Goal: Check status: Check status

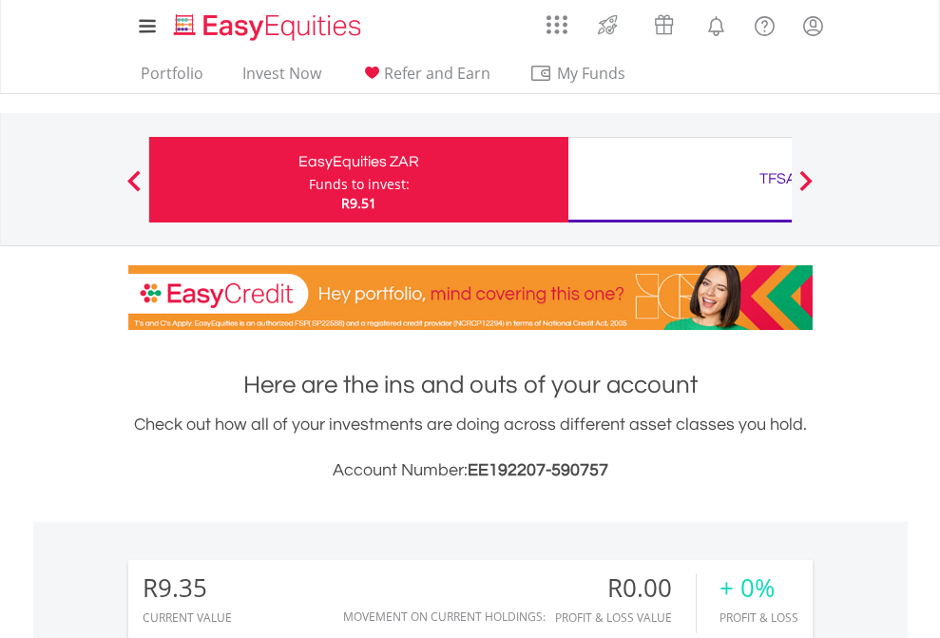
scroll to position [183, 299]
click at [309, 180] on div "Funds to invest:" at bounding box center [359, 184] width 101 height 19
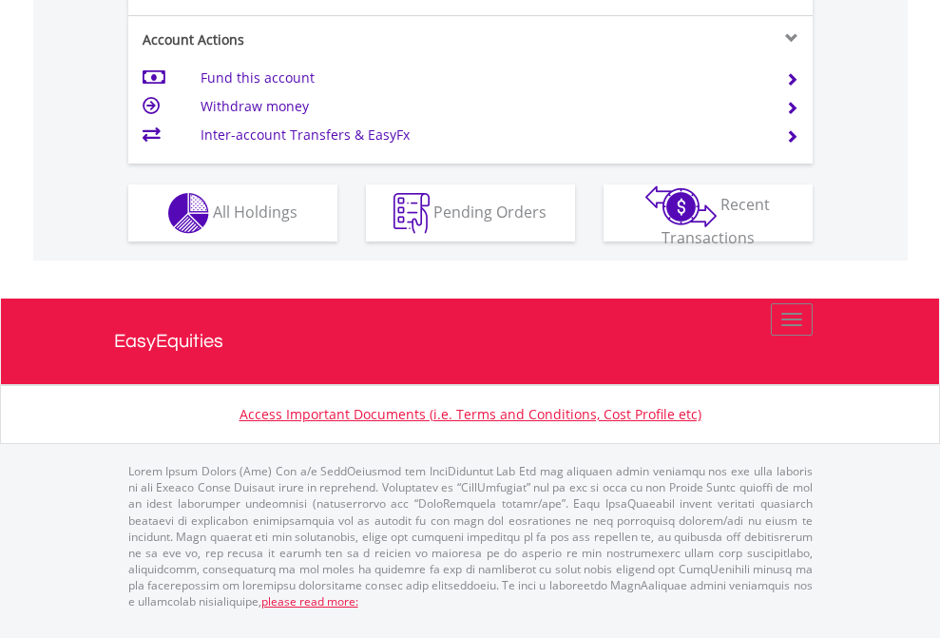
scroll to position [1861, 0]
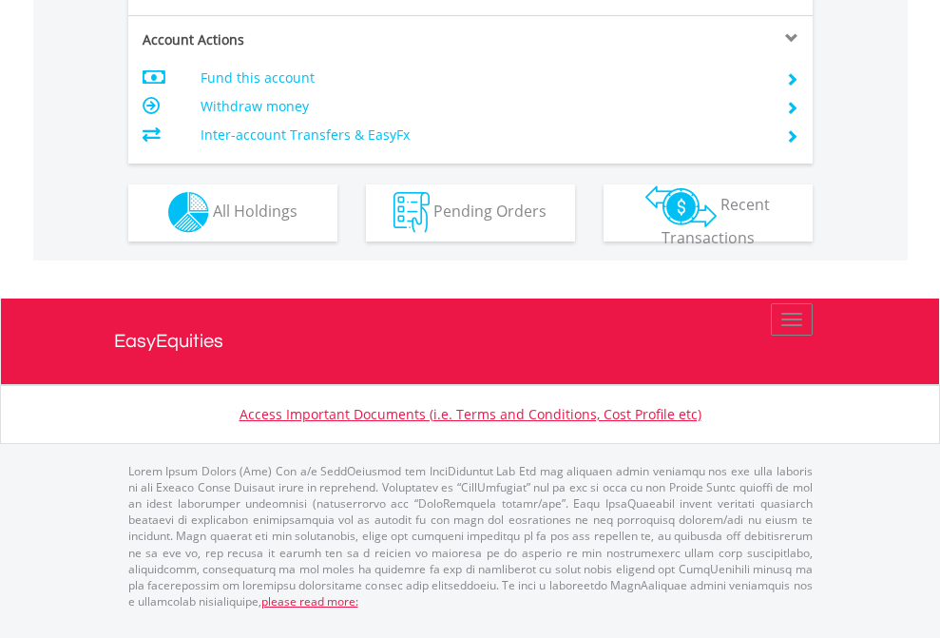
scroll to position [1778, 0]
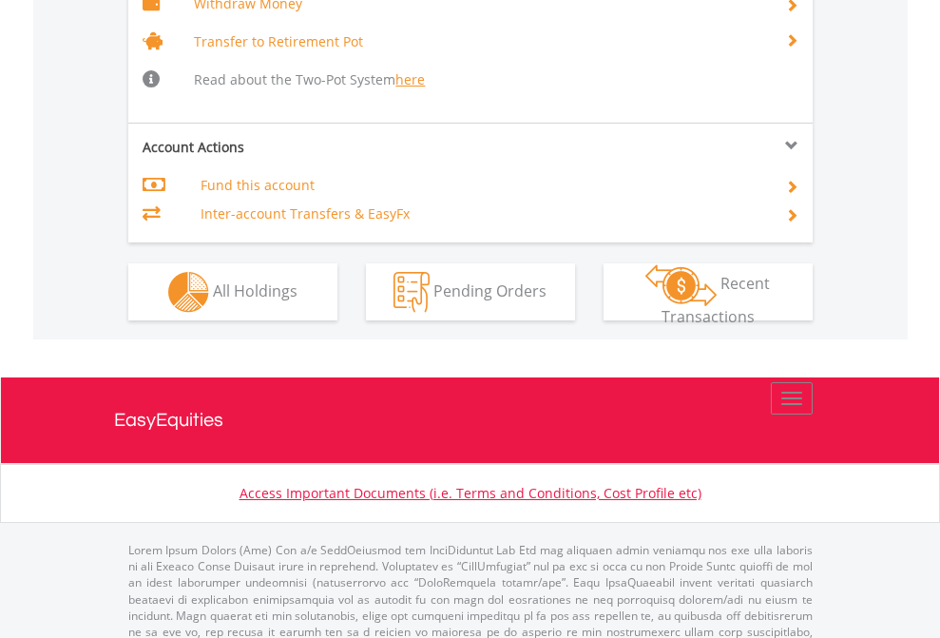
scroll to position [1896, 0]
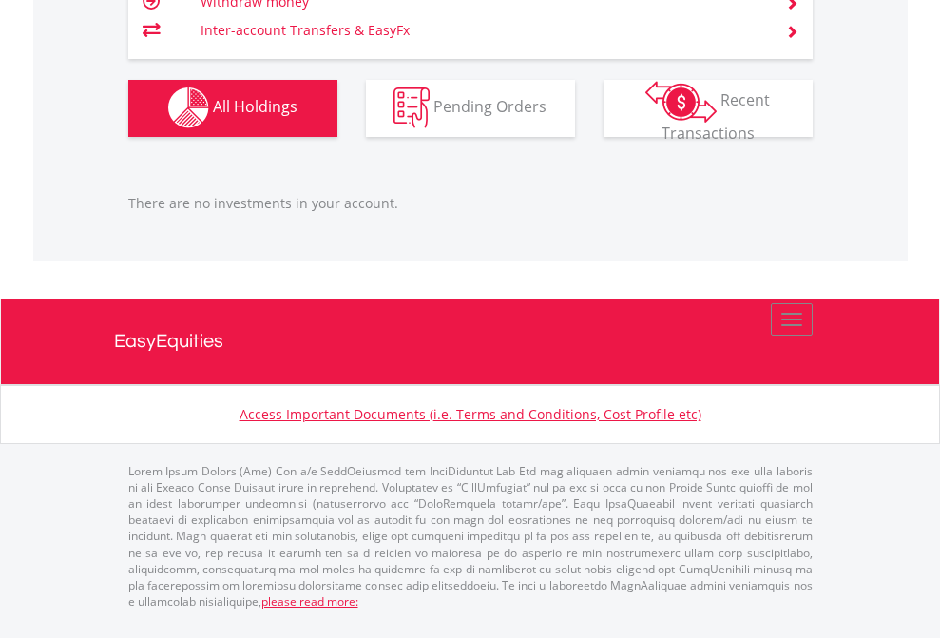
scroll to position [183, 299]
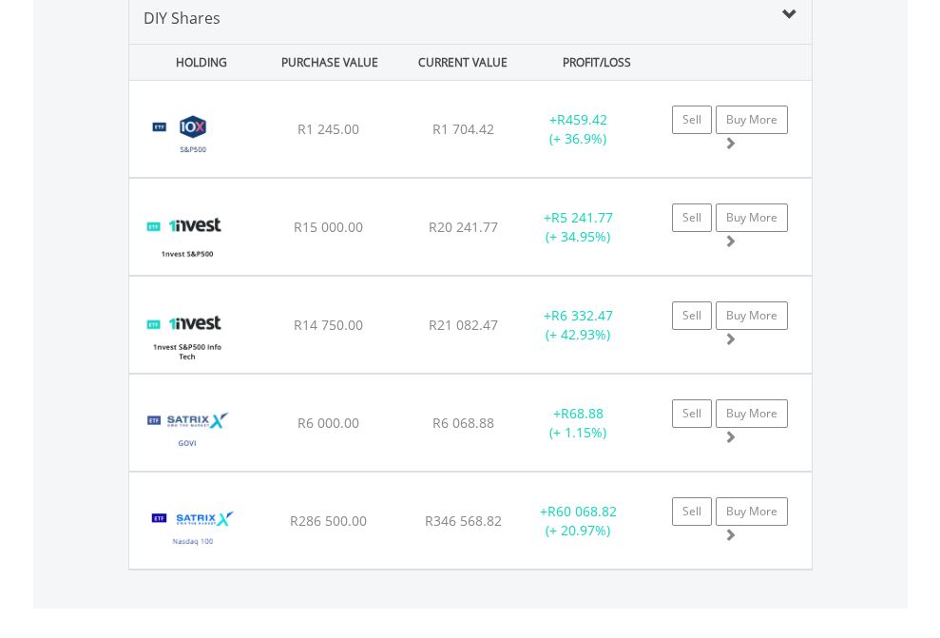
scroll to position [1838, 0]
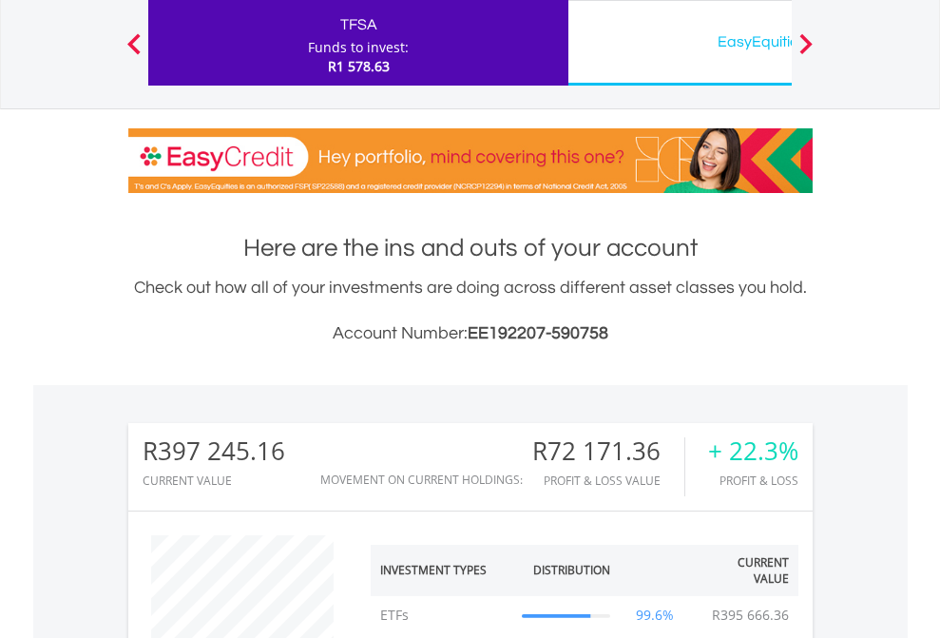
scroll to position [183, 299]
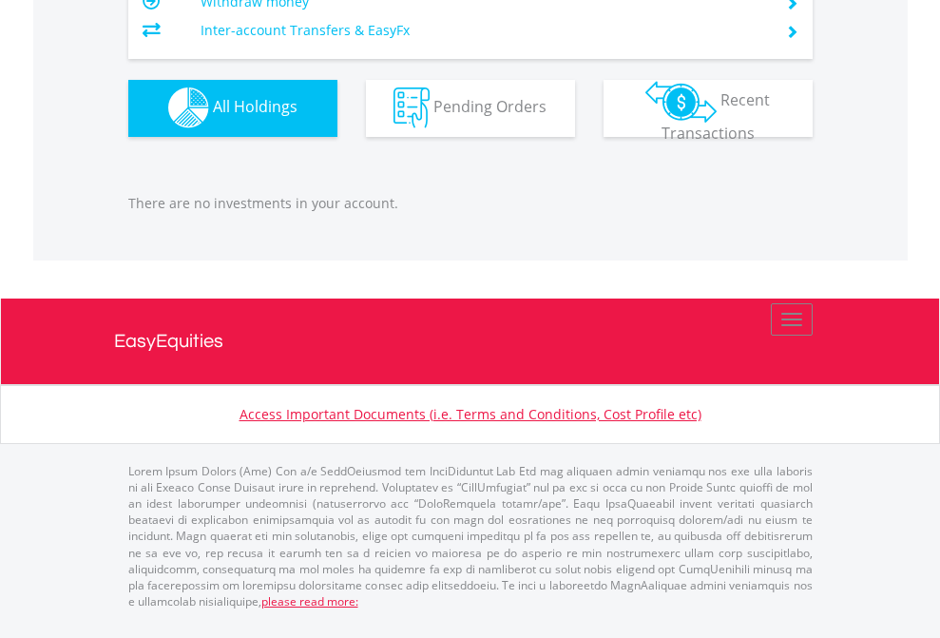
scroll to position [183, 299]
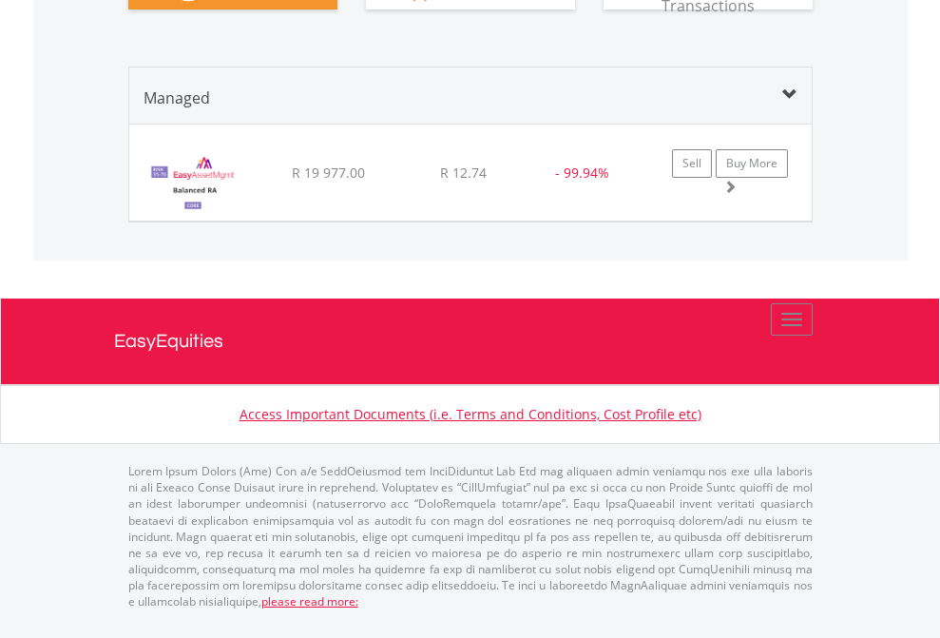
scroll to position [2193, 0]
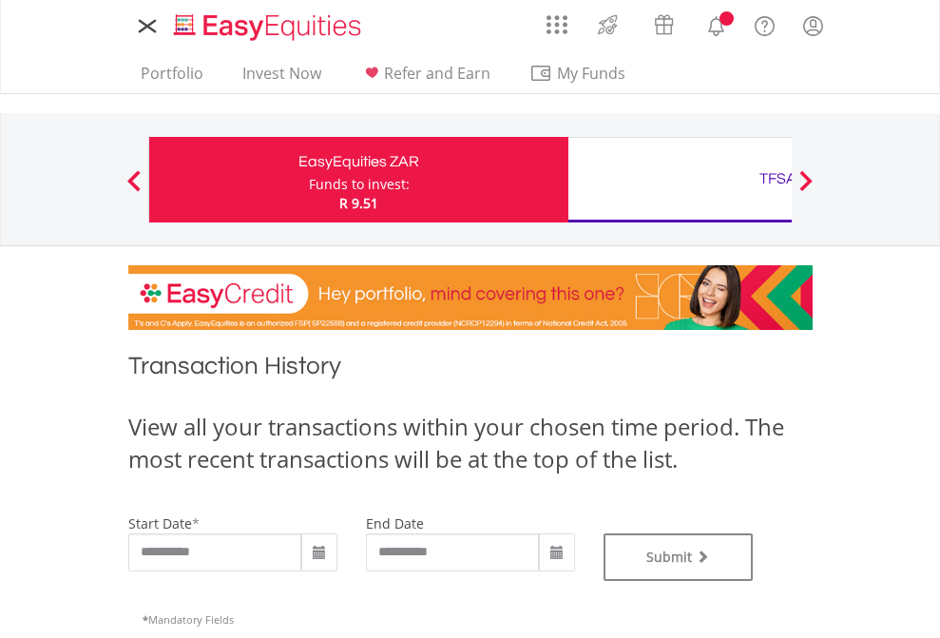
type input "**********"
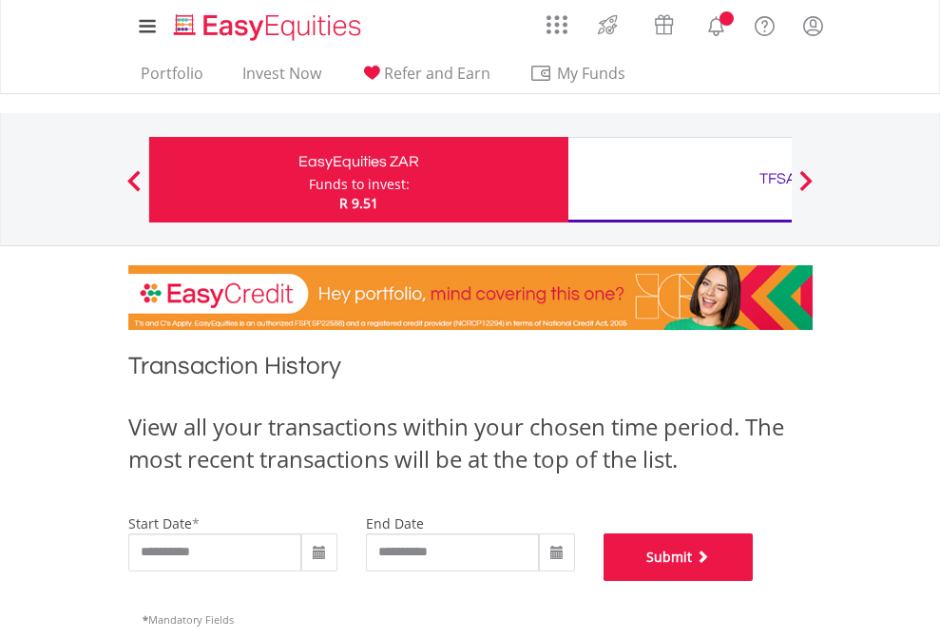
click at [754, 581] on button "Submit" at bounding box center [679, 557] width 150 height 48
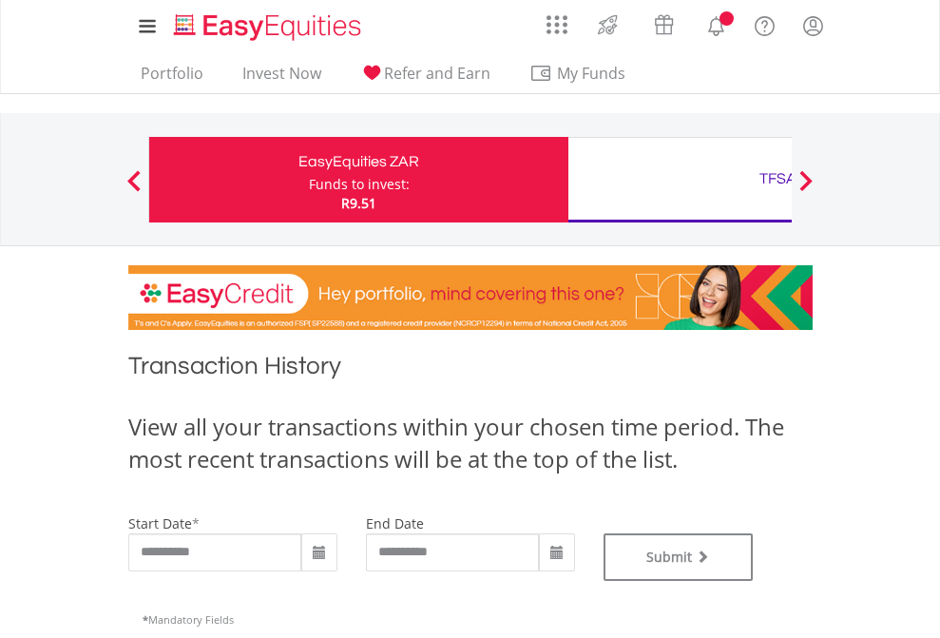
click at [680, 180] on div "TFSA" at bounding box center [778, 178] width 396 height 27
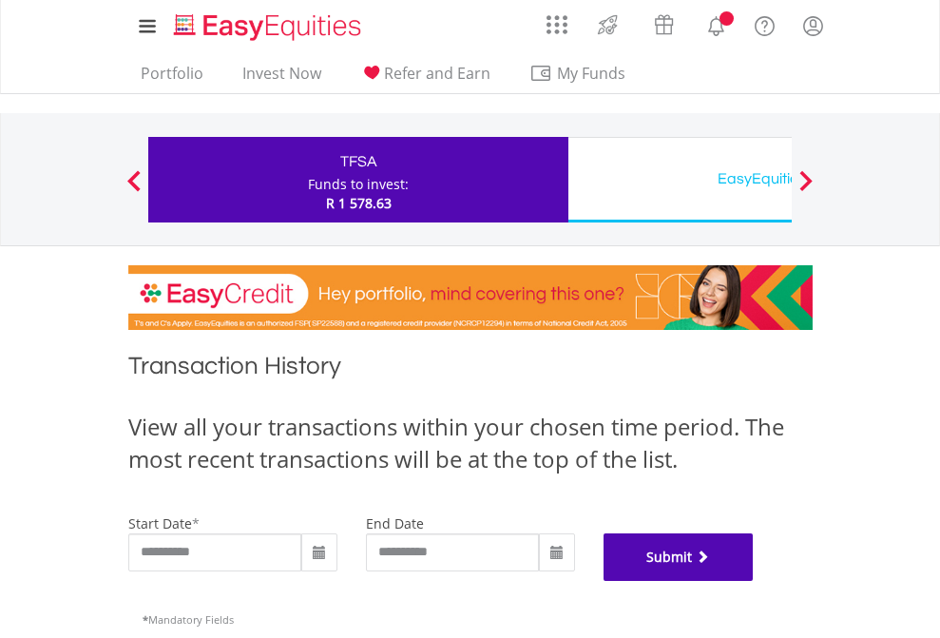
click at [754, 581] on button "Submit" at bounding box center [679, 557] width 150 height 48
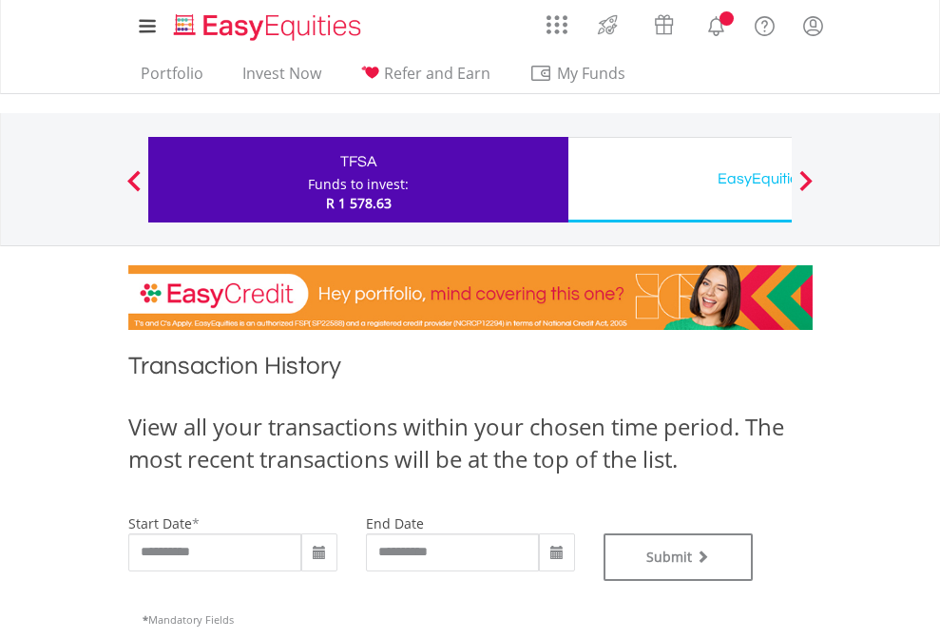
click at [680, 180] on div "EasyEquities USD" at bounding box center [778, 178] width 396 height 27
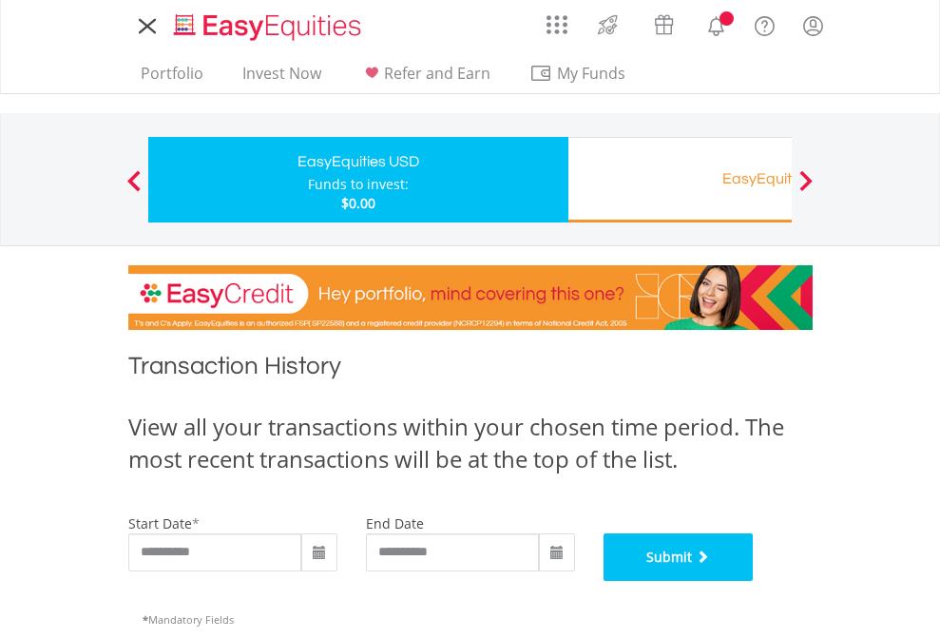
click at [754, 581] on button "Submit" at bounding box center [679, 557] width 150 height 48
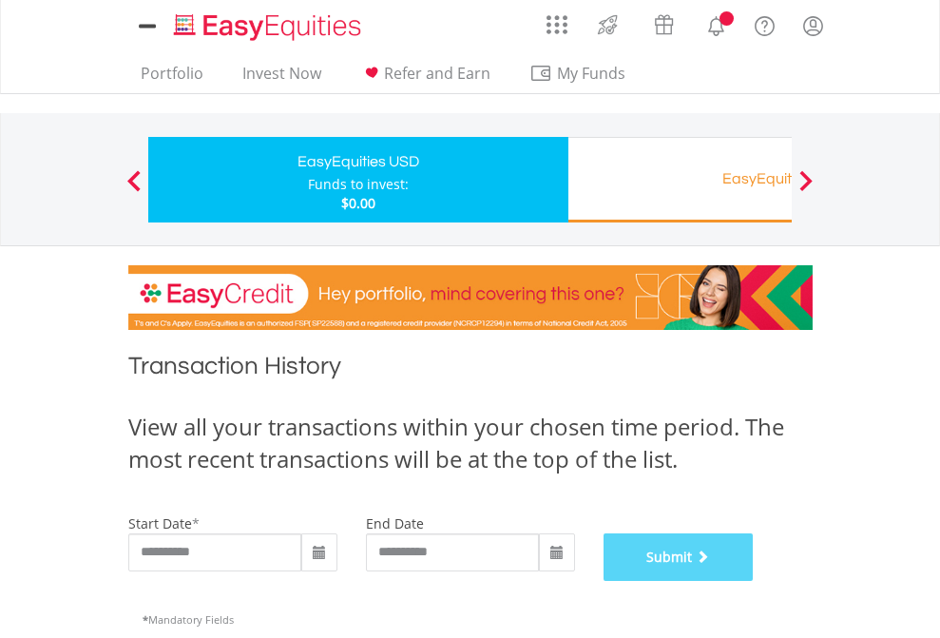
scroll to position [771, 0]
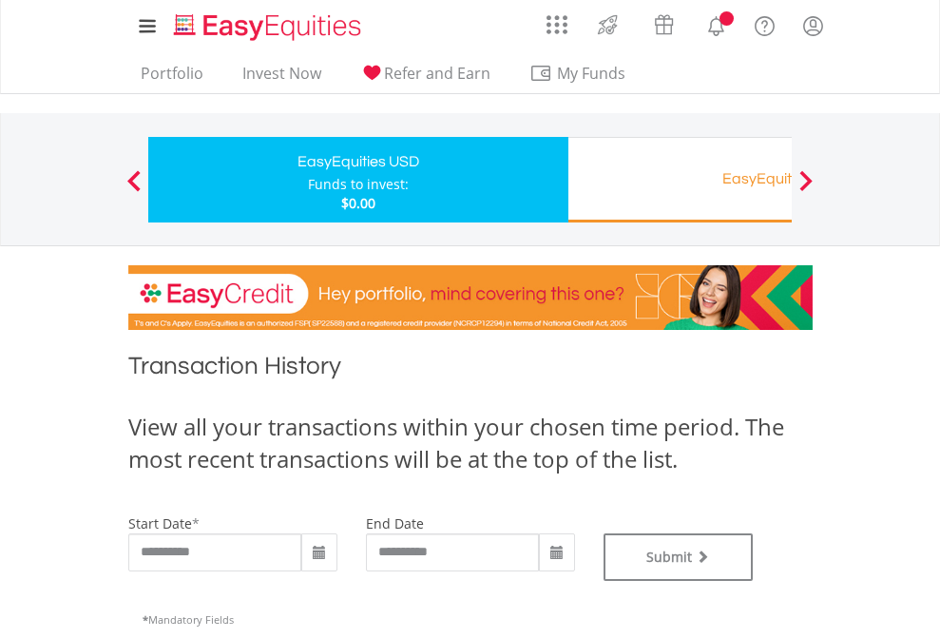
click at [680, 180] on div "EasyEquities RA" at bounding box center [778, 178] width 396 height 27
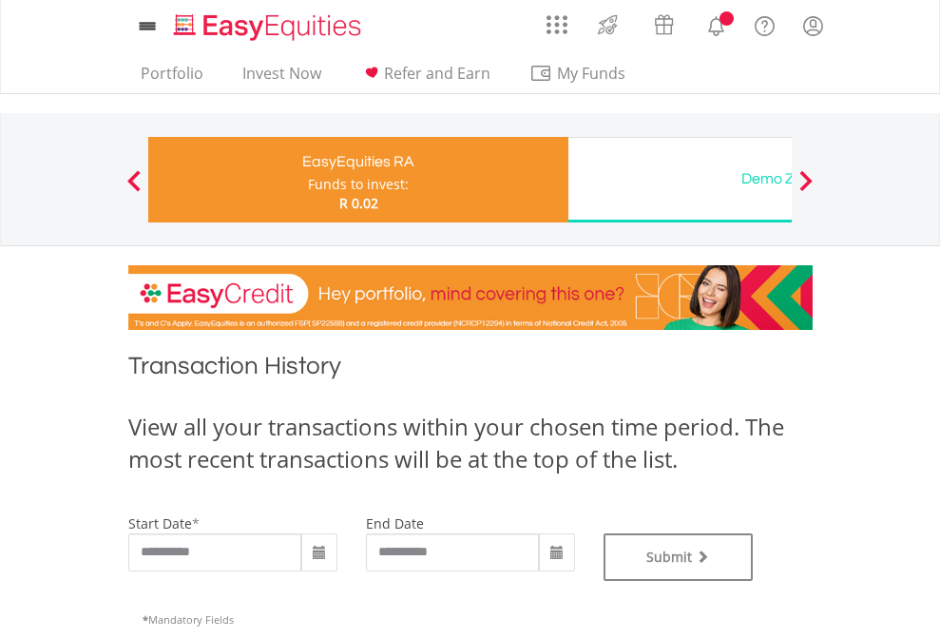
type input "**********"
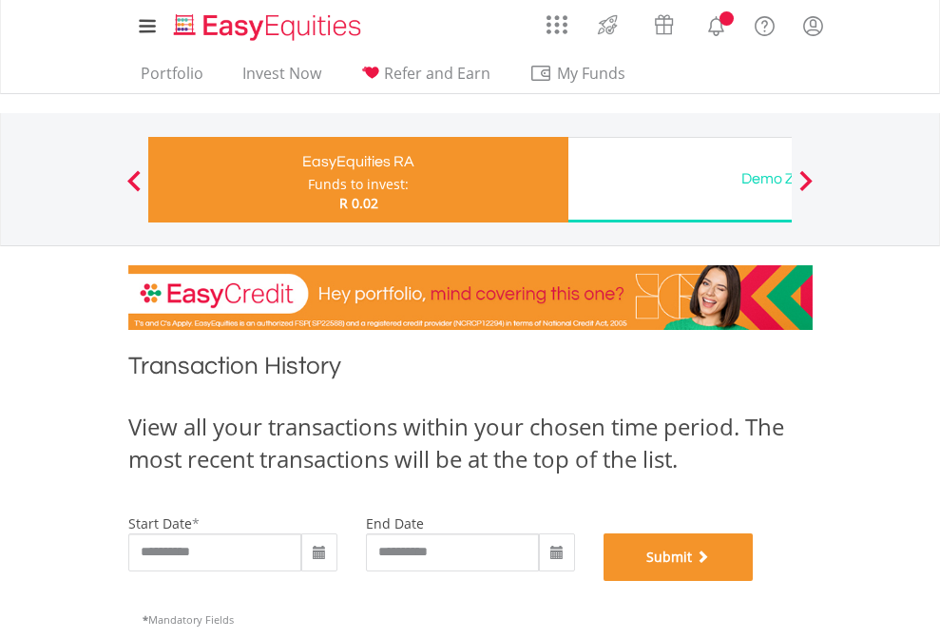
click at [754, 581] on button "Submit" at bounding box center [679, 557] width 150 height 48
